Goal: Navigation & Orientation: Find specific page/section

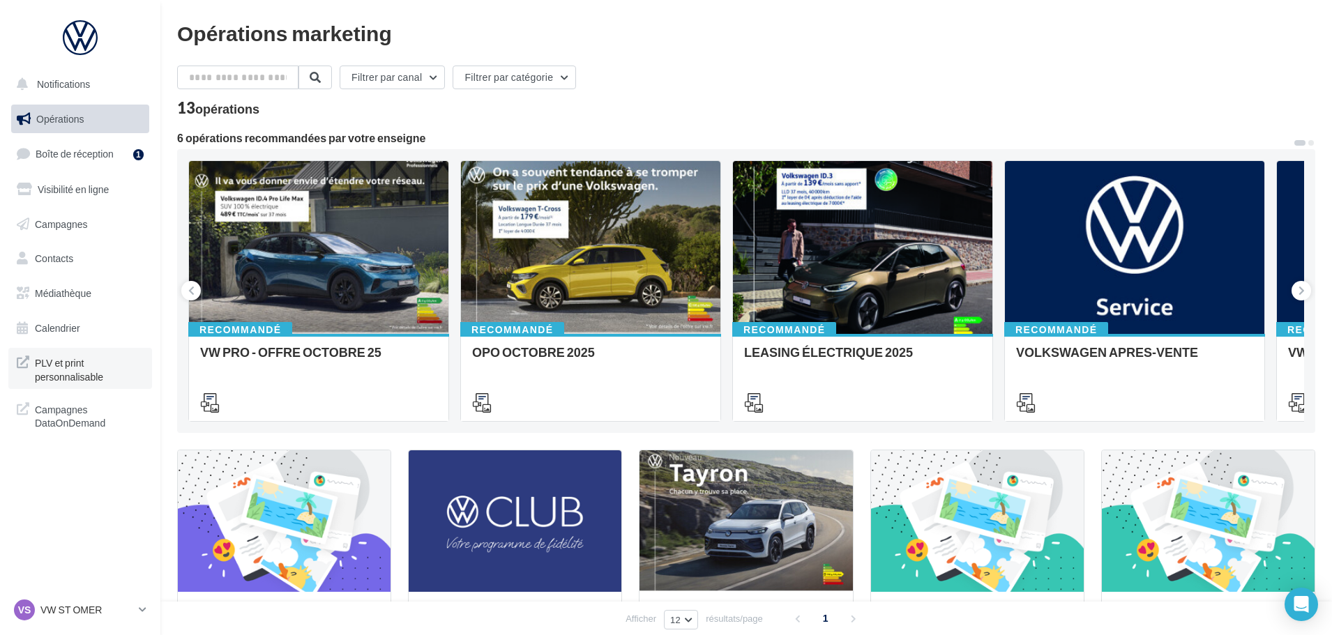
click at [67, 367] on span "PLV et print personnalisable" at bounding box center [89, 368] width 109 height 30
click at [98, 156] on span "Boîte de réception" at bounding box center [75, 154] width 78 height 12
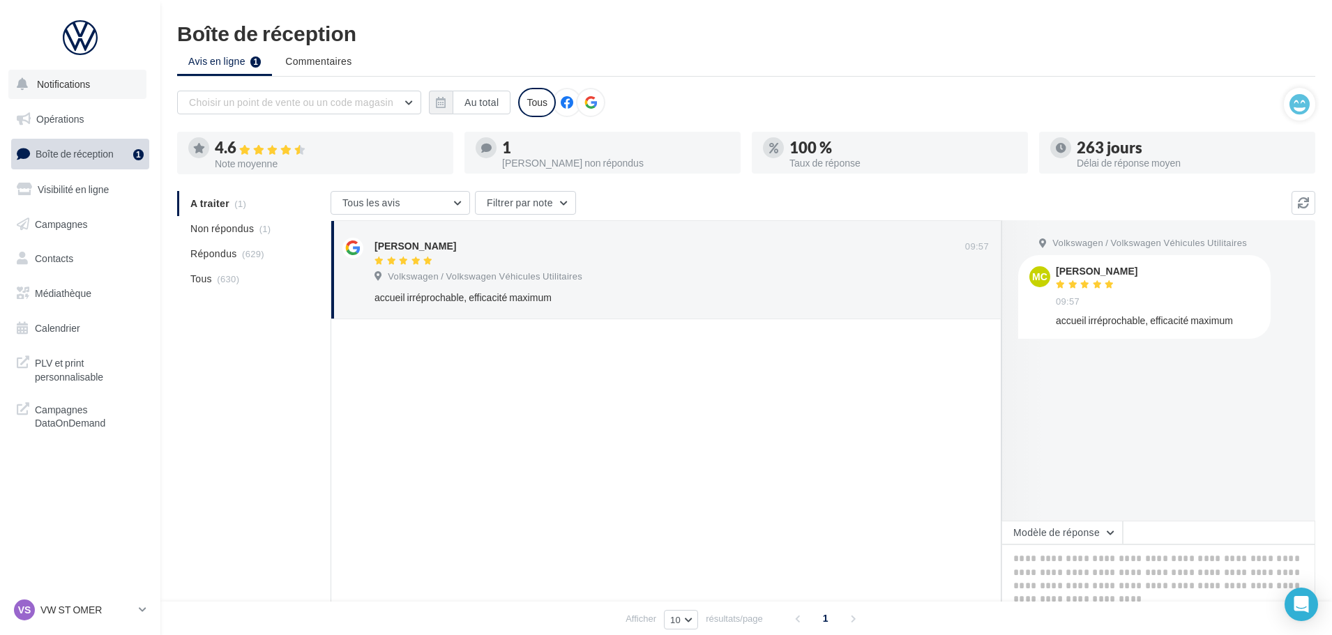
click at [63, 84] on span "Notifications" at bounding box center [63, 84] width 53 height 12
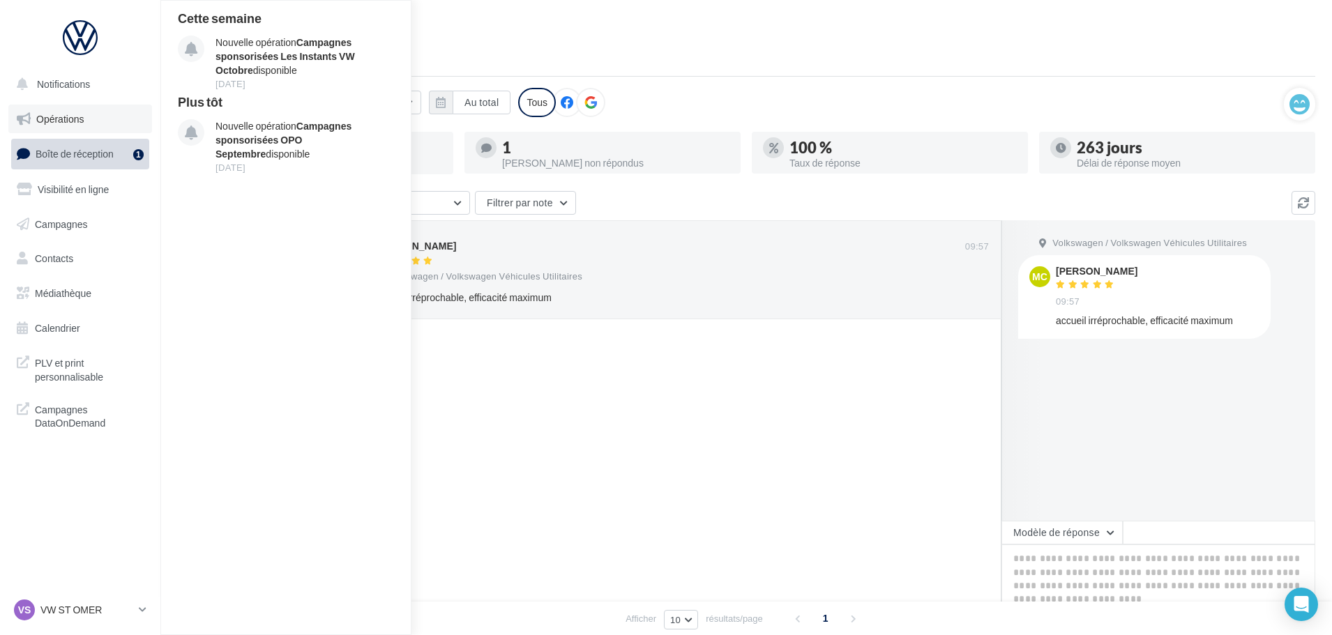
click at [63, 120] on span "Opérations" at bounding box center [59, 119] width 47 height 12
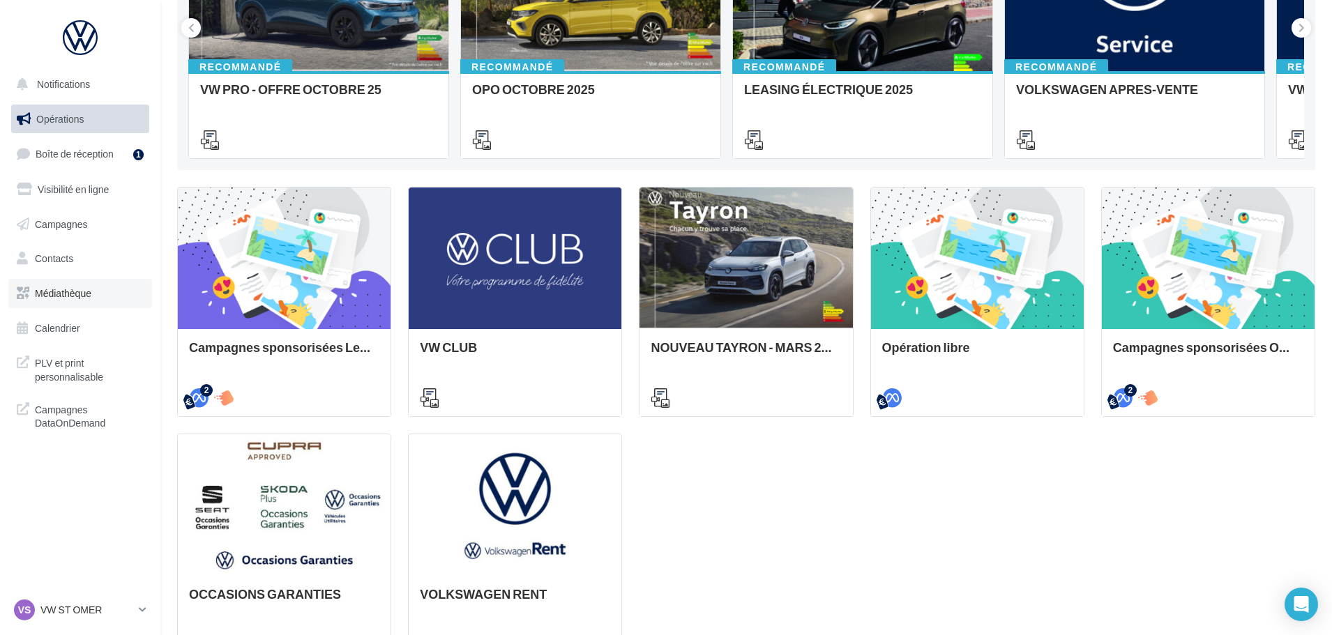
scroll to position [59, 0]
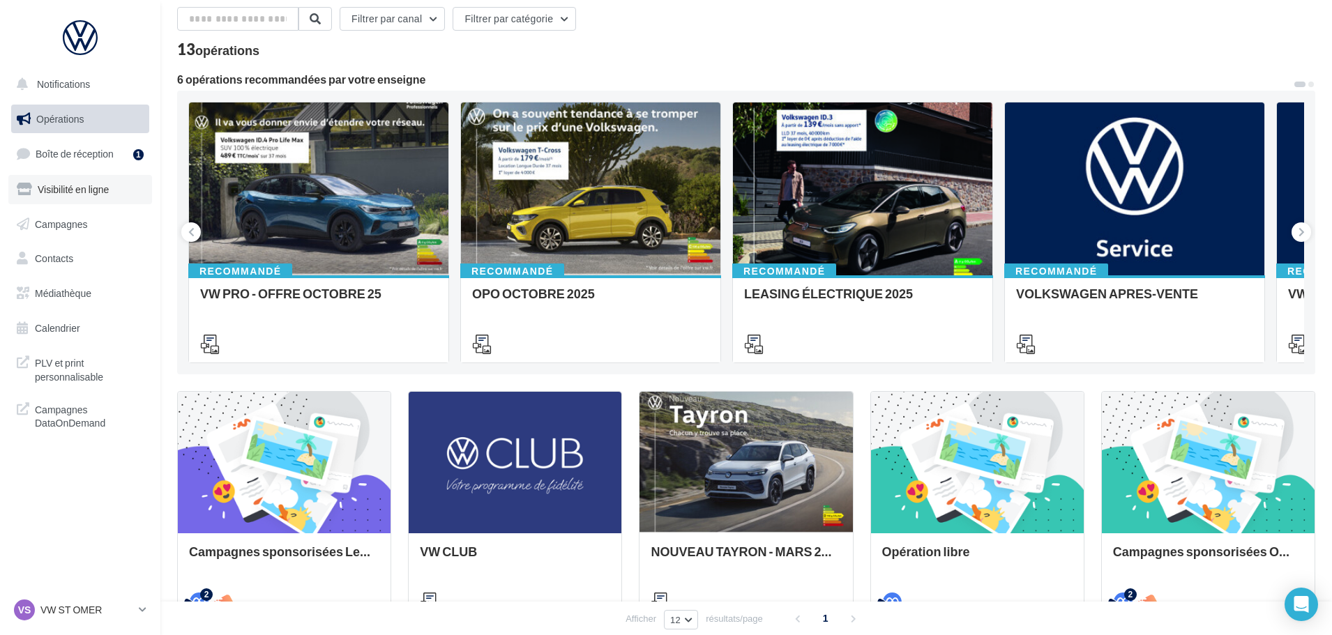
click at [49, 186] on span "Visibilité en ligne" at bounding box center [73, 189] width 71 height 12
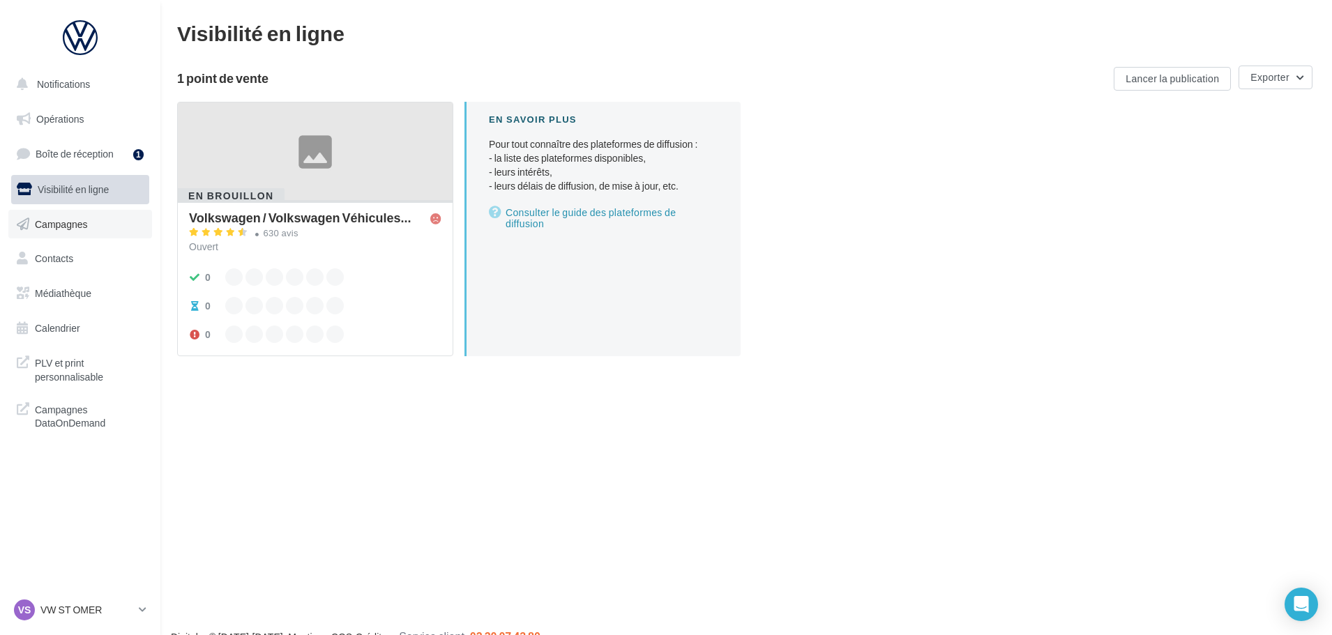
click at [47, 221] on span "Campagnes" at bounding box center [61, 224] width 53 height 12
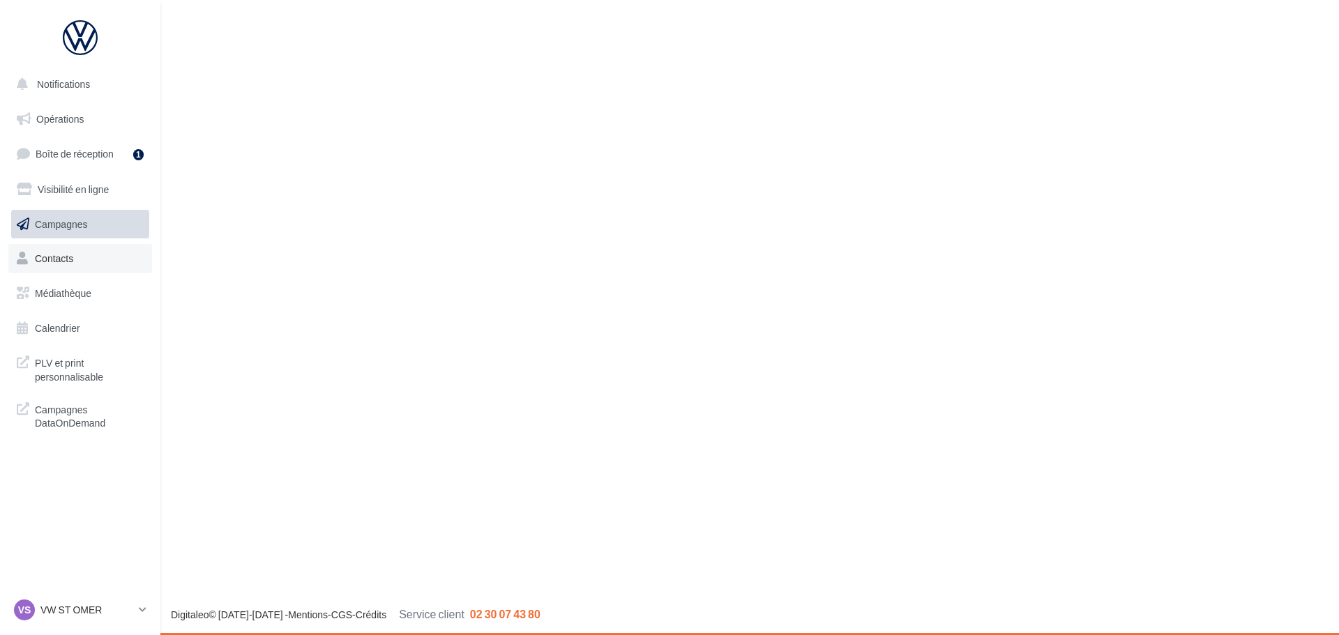
click at [53, 256] on span "Contacts" at bounding box center [54, 258] width 38 height 12
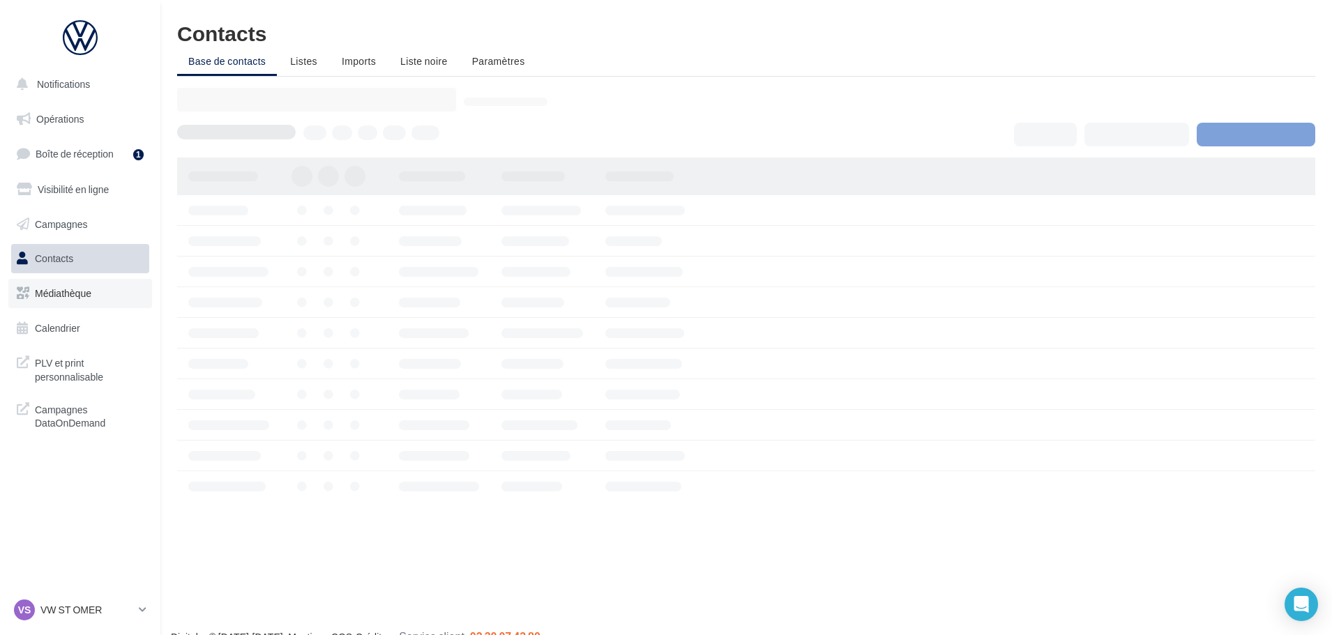
click at [49, 290] on span "Médiathèque" at bounding box center [63, 293] width 56 height 12
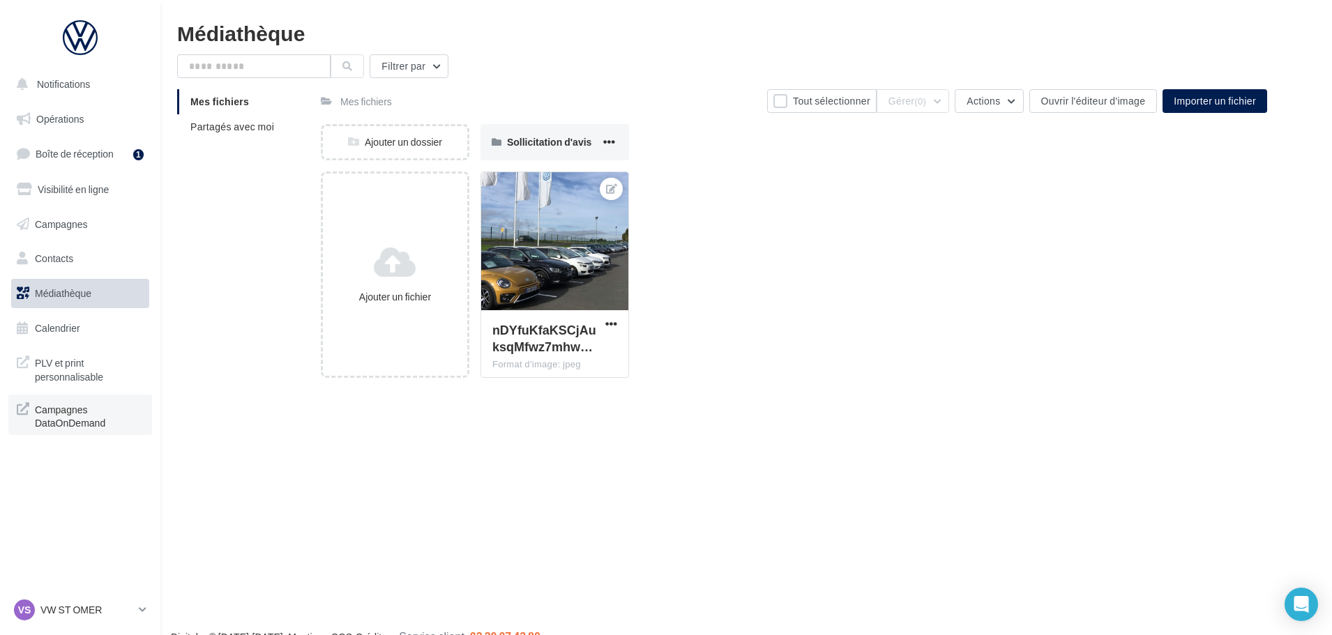
click at [56, 413] on span "Campagnes DataOnDemand" at bounding box center [89, 415] width 109 height 30
click at [61, 84] on span "Notifications" at bounding box center [63, 84] width 53 height 12
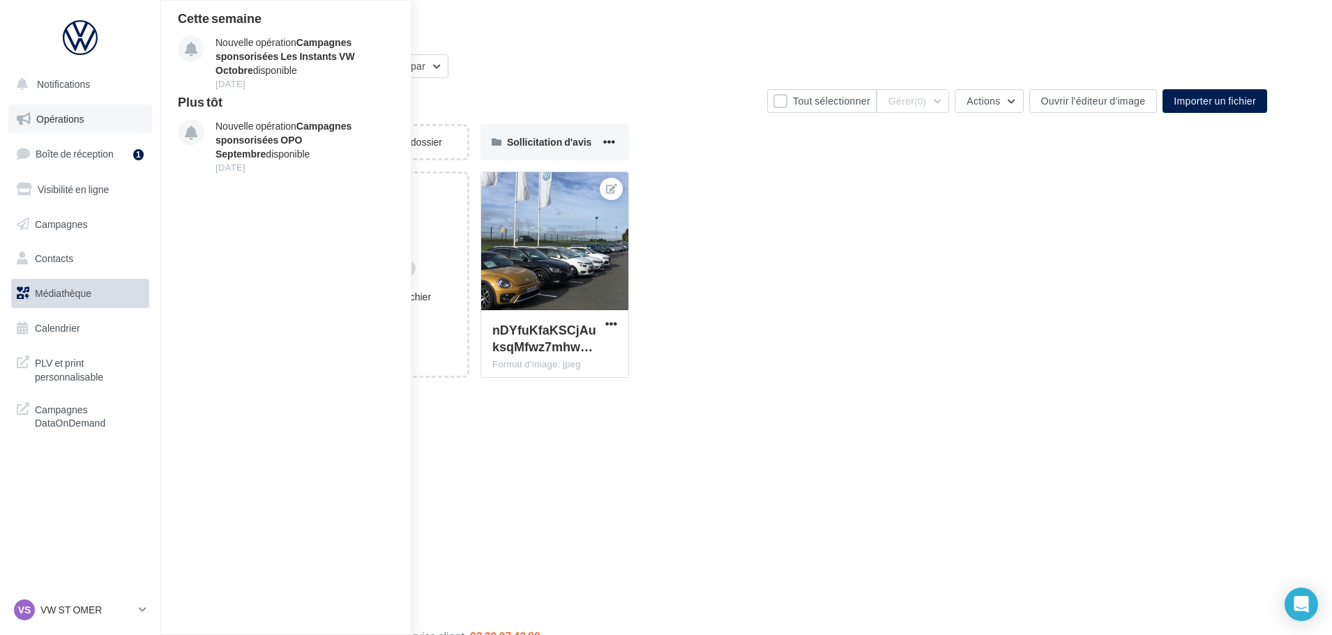
click at [69, 118] on span "Opérations" at bounding box center [59, 119] width 47 height 12
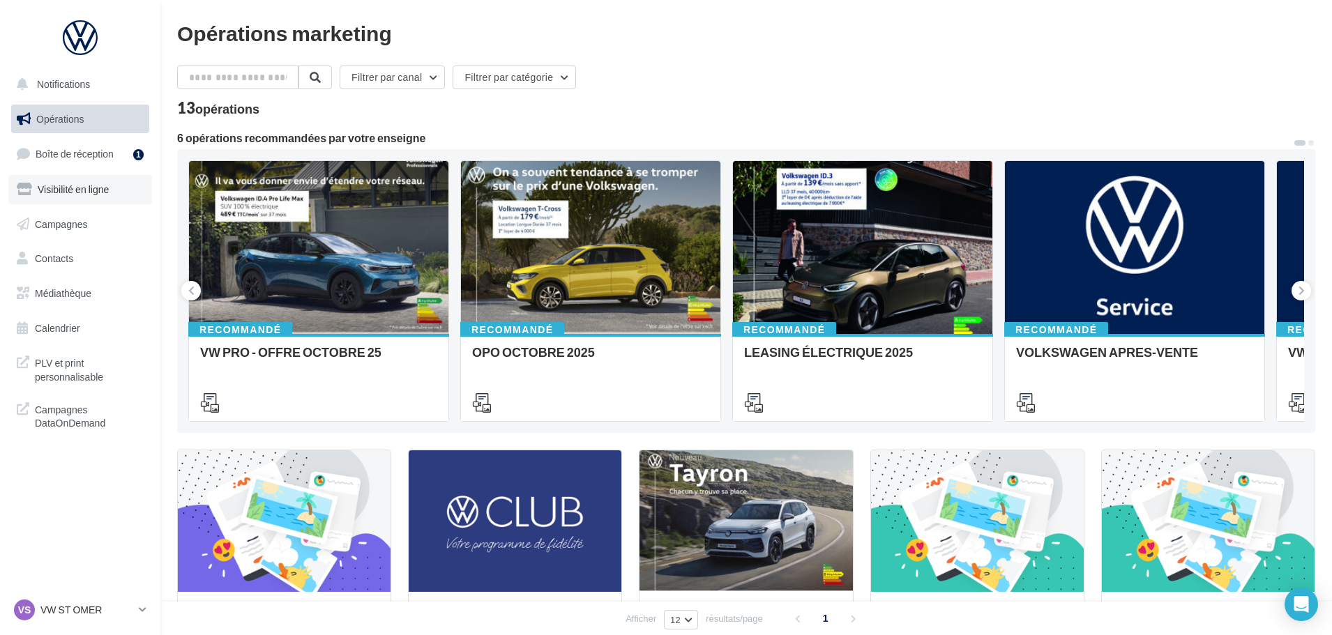
click at [78, 191] on span "Visibilité en ligne" at bounding box center [73, 189] width 71 height 12
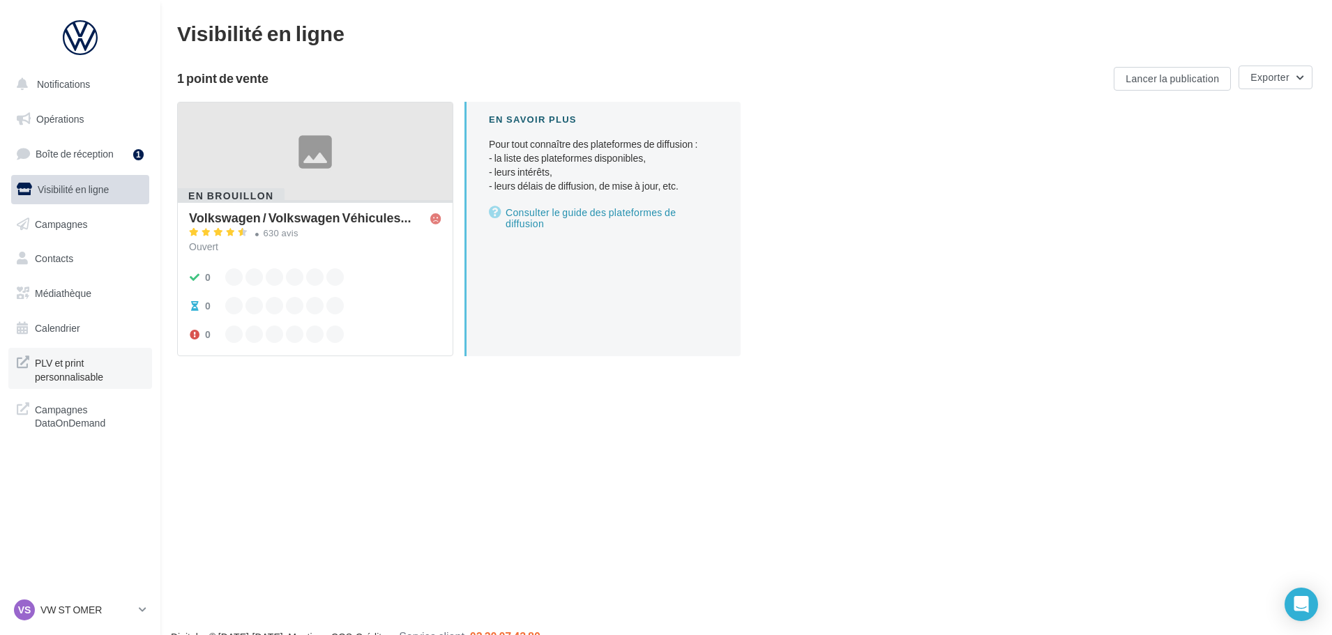
click at [61, 370] on span "PLV et print personnalisable" at bounding box center [89, 368] width 109 height 30
